Goal: Transaction & Acquisition: Obtain resource

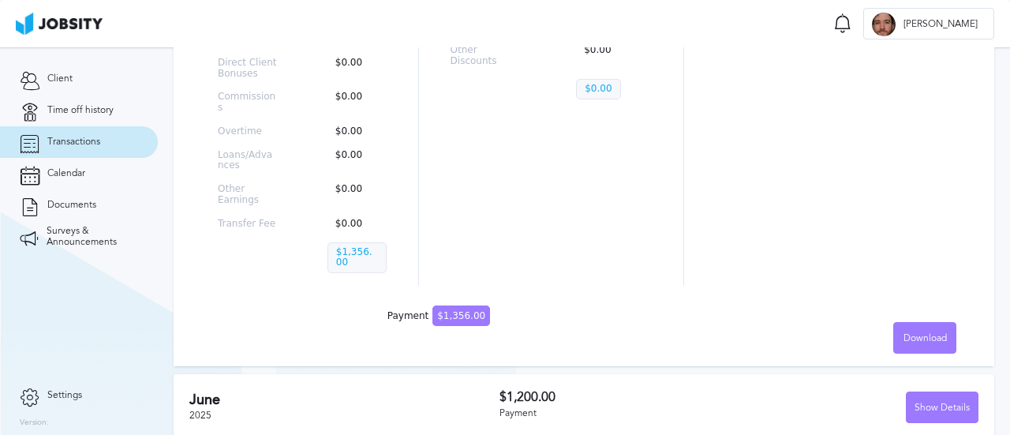
scroll to position [1026, 0]
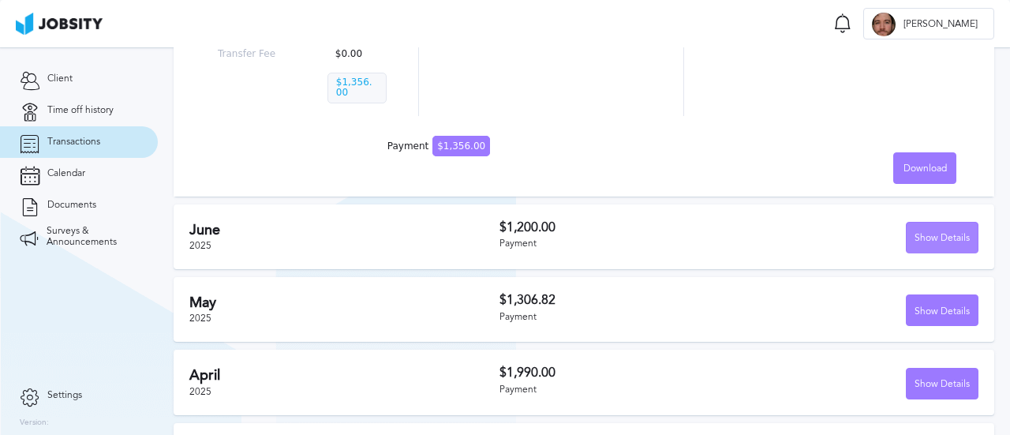
click at [946, 223] on div "Show Details" at bounding box center [942, 239] width 71 height 32
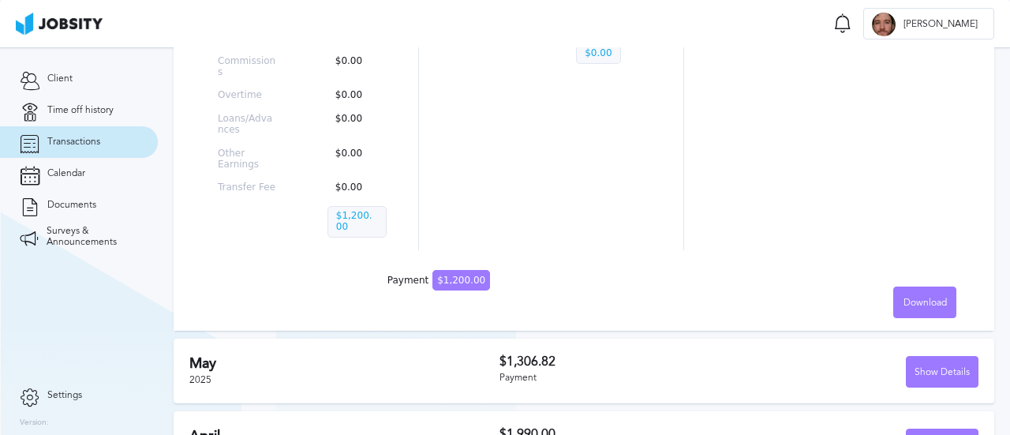
scroll to position [1566, 0]
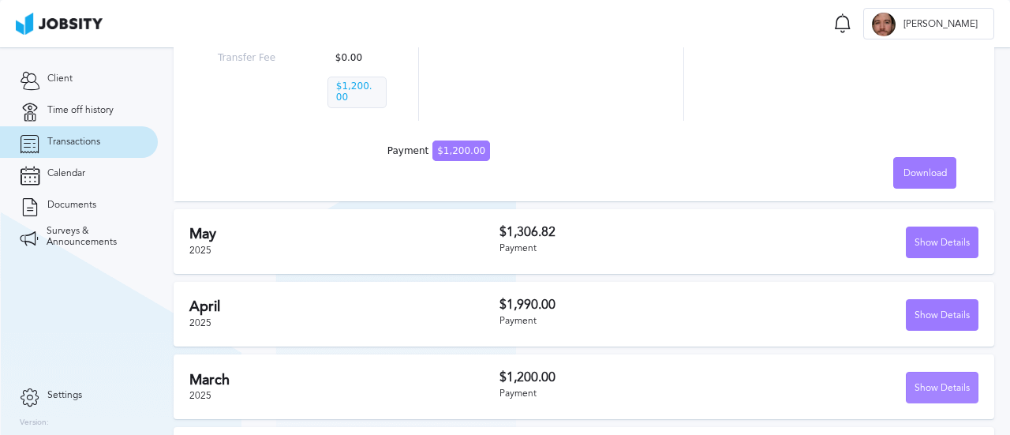
click at [910, 373] on div "Show Details" at bounding box center [942, 389] width 71 height 32
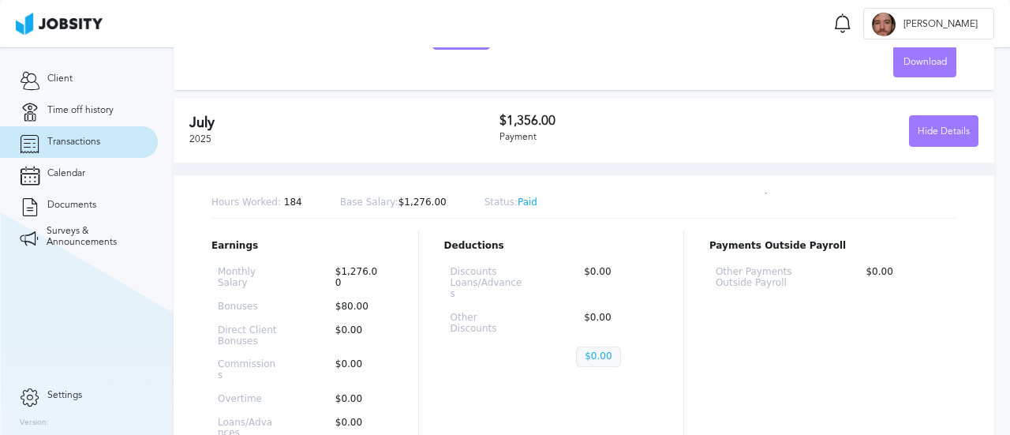
scroll to position [439, 0]
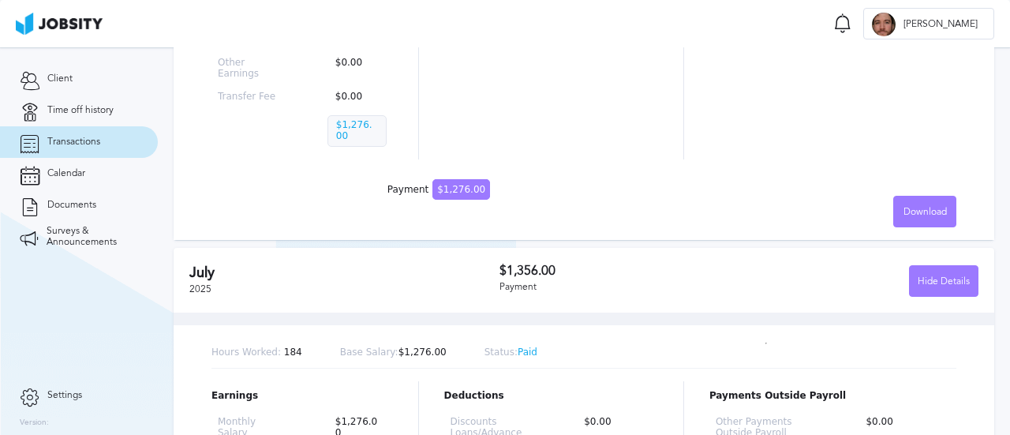
click at [823, 270] on div "Hide Details" at bounding box center [859, 281] width 239 height 32
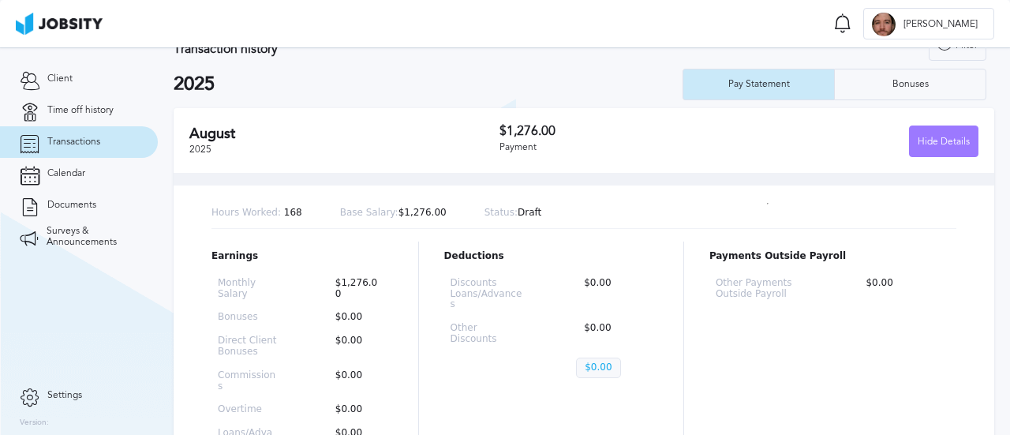
scroll to position [0, 0]
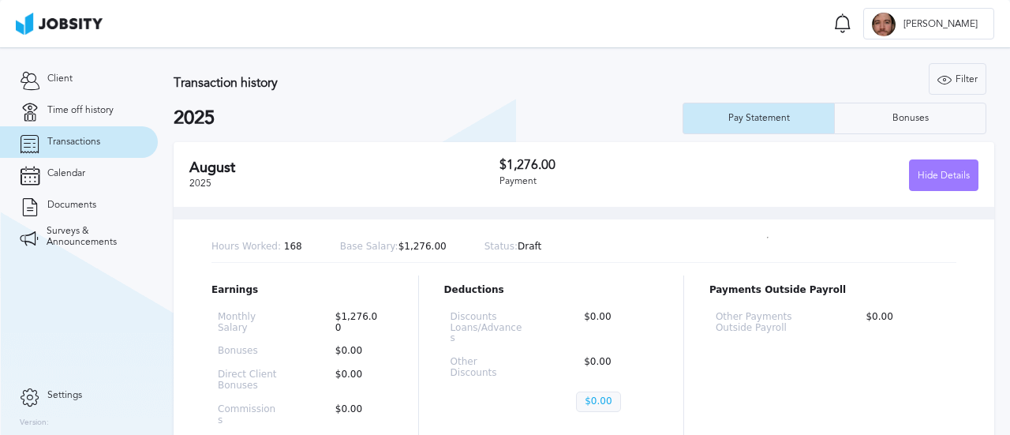
drag, startPoint x: 874, startPoint y: 21, endPoint x: 298, endPoint y: 58, distance: 576.6
click at [873, 21] on section "Transactions Notifications [PERSON_NAME] all as seen No notifications to show .…" at bounding box center [505, 23] width 1010 height 47
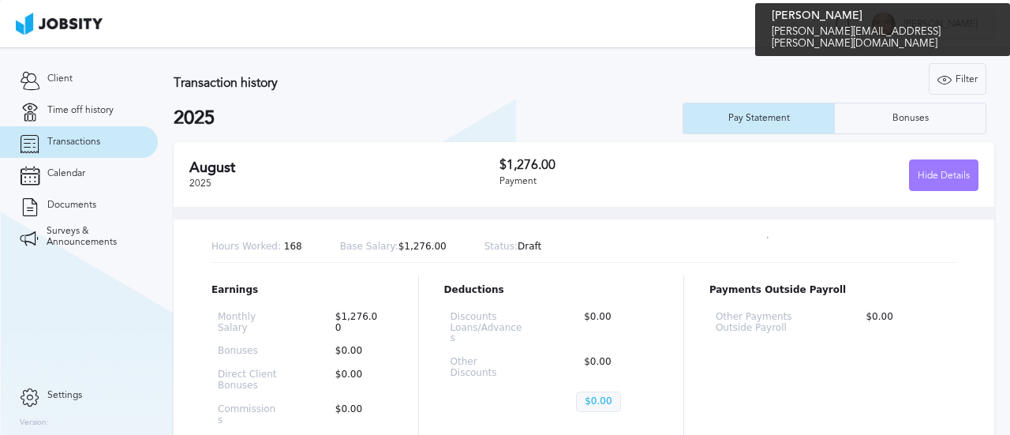
click at [970, 23] on span "[PERSON_NAME]" at bounding box center [941, 24] width 90 height 11
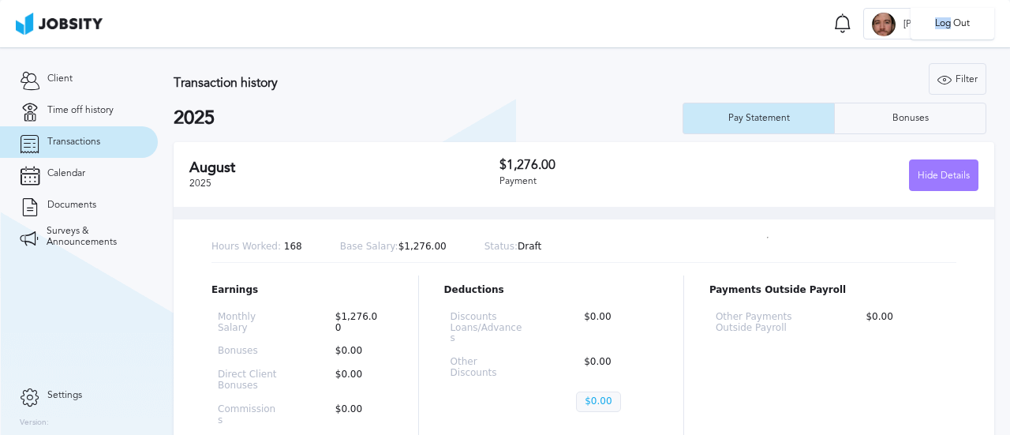
drag, startPoint x: 952, startPoint y: 26, endPoint x: 568, endPoint y: 15, distance: 384.6
click at [689, 28] on div "Log Out" at bounding box center [505, 217] width 1010 height 435
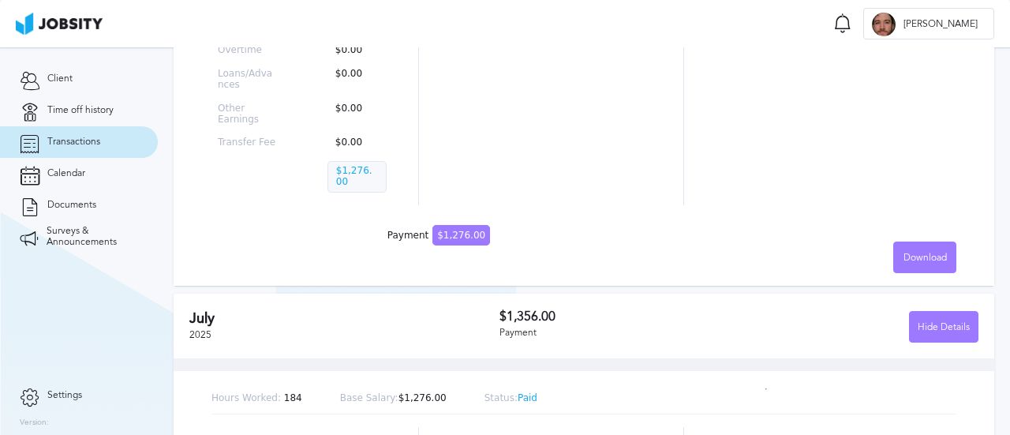
scroll to position [395, 0]
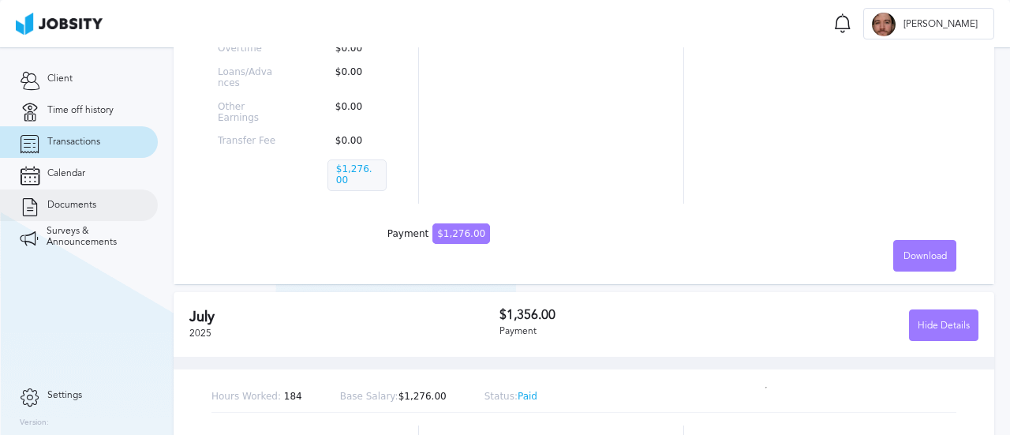
click at [85, 193] on link "Documents" at bounding box center [79, 205] width 158 height 32
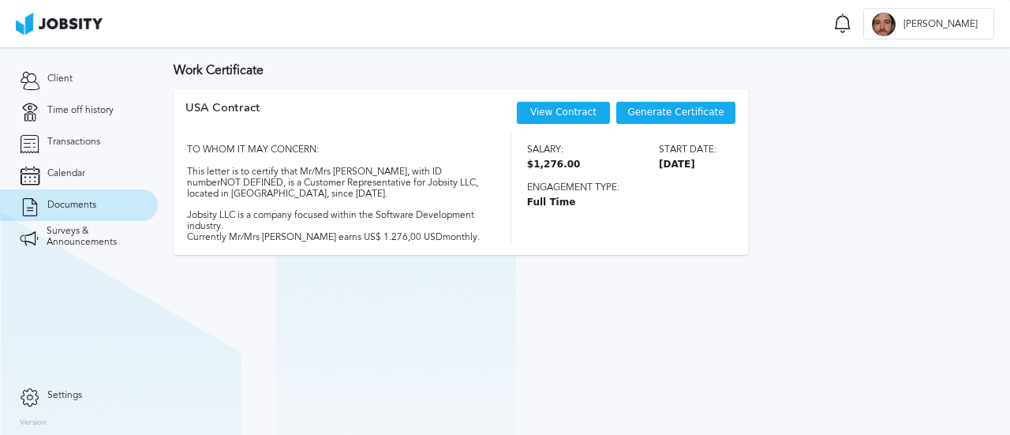
click at [673, 119] on div "Generate Certificate" at bounding box center [676, 113] width 121 height 24
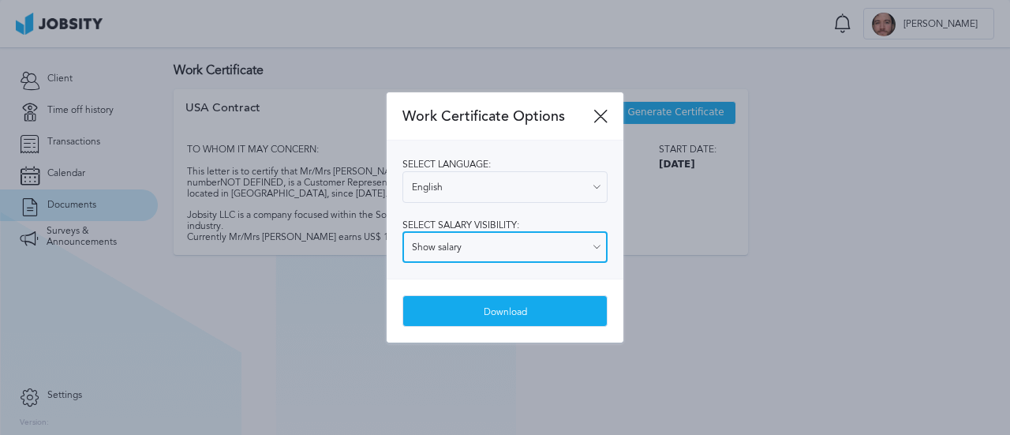
click at [464, 253] on input "Show salary" at bounding box center [505, 247] width 205 height 32
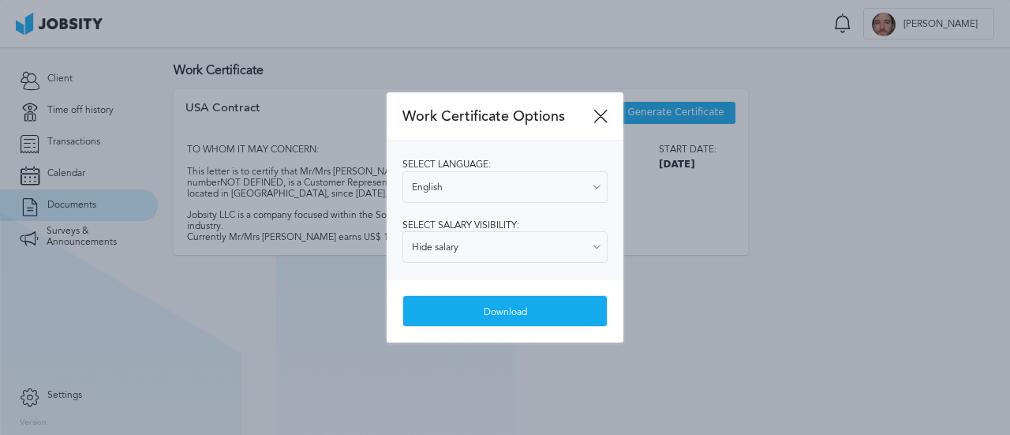
drag, startPoint x: 465, startPoint y: 300, endPoint x: 448, endPoint y: 253, distance: 50.4
click at [448, 253] on div "Hide salary Show salary Hide salary" at bounding box center [505, 247] width 205 height 32
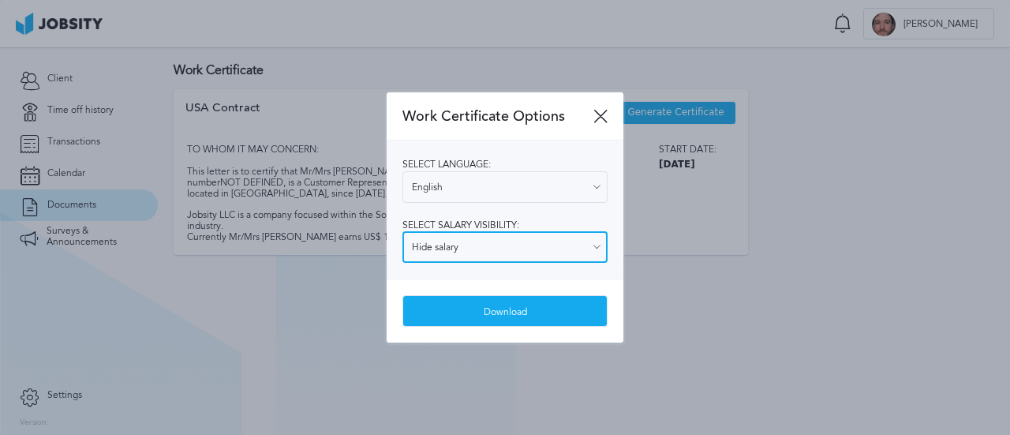
click at [448, 249] on input "Hide salary" at bounding box center [505, 247] width 205 height 32
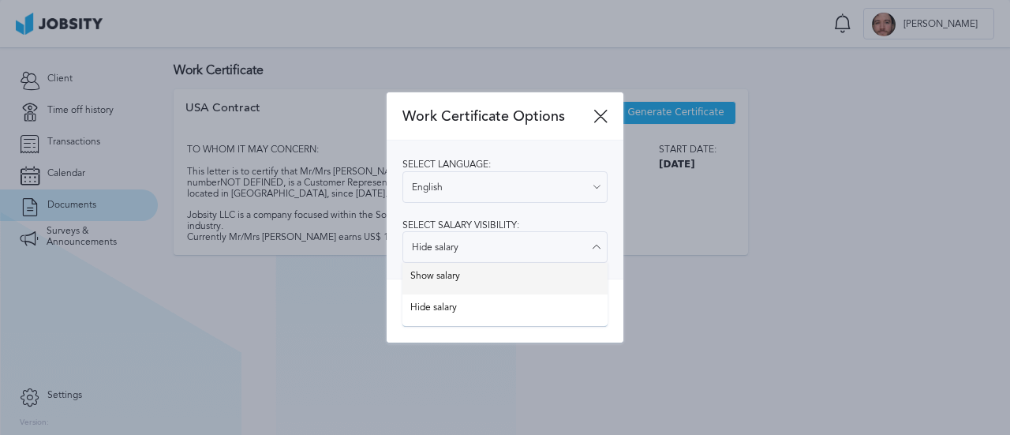
type input "Show salary"
click at [423, 284] on div "Work Certificate Options Select language: English English Spanish Select salary…" at bounding box center [505, 217] width 237 height 251
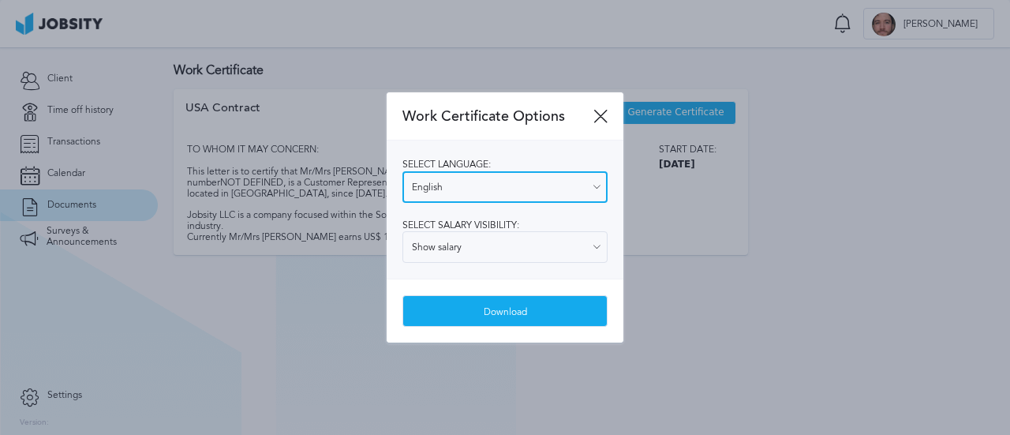
click at [436, 196] on input "English" at bounding box center [505, 187] width 205 height 32
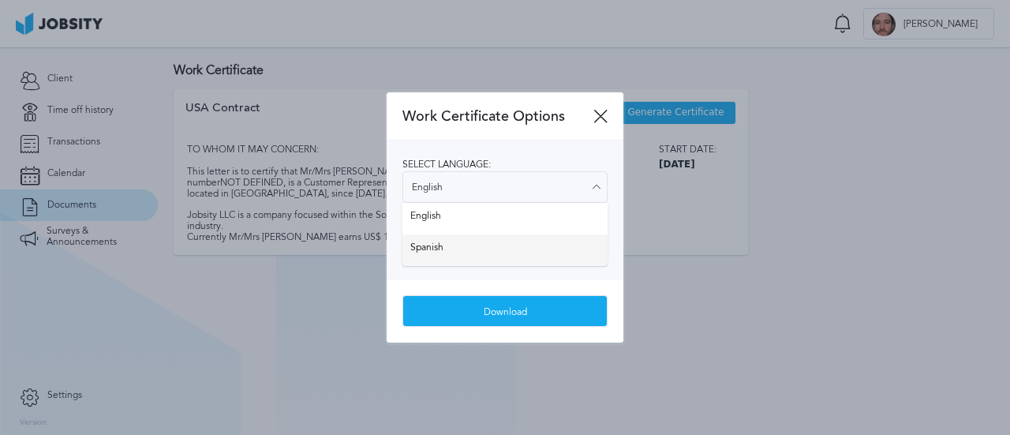
type input "Spanish"
click at [415, 260] on div "Select language: Spanish English Spanish Select salary visibility: Show salary …" at bounding box center [505, 209] width 237 height 138
click at [460, 317] on div "Download" at bounding box center [505, 312] width 204 height 32
